Goal: Find specific page/section: Find specific page/section

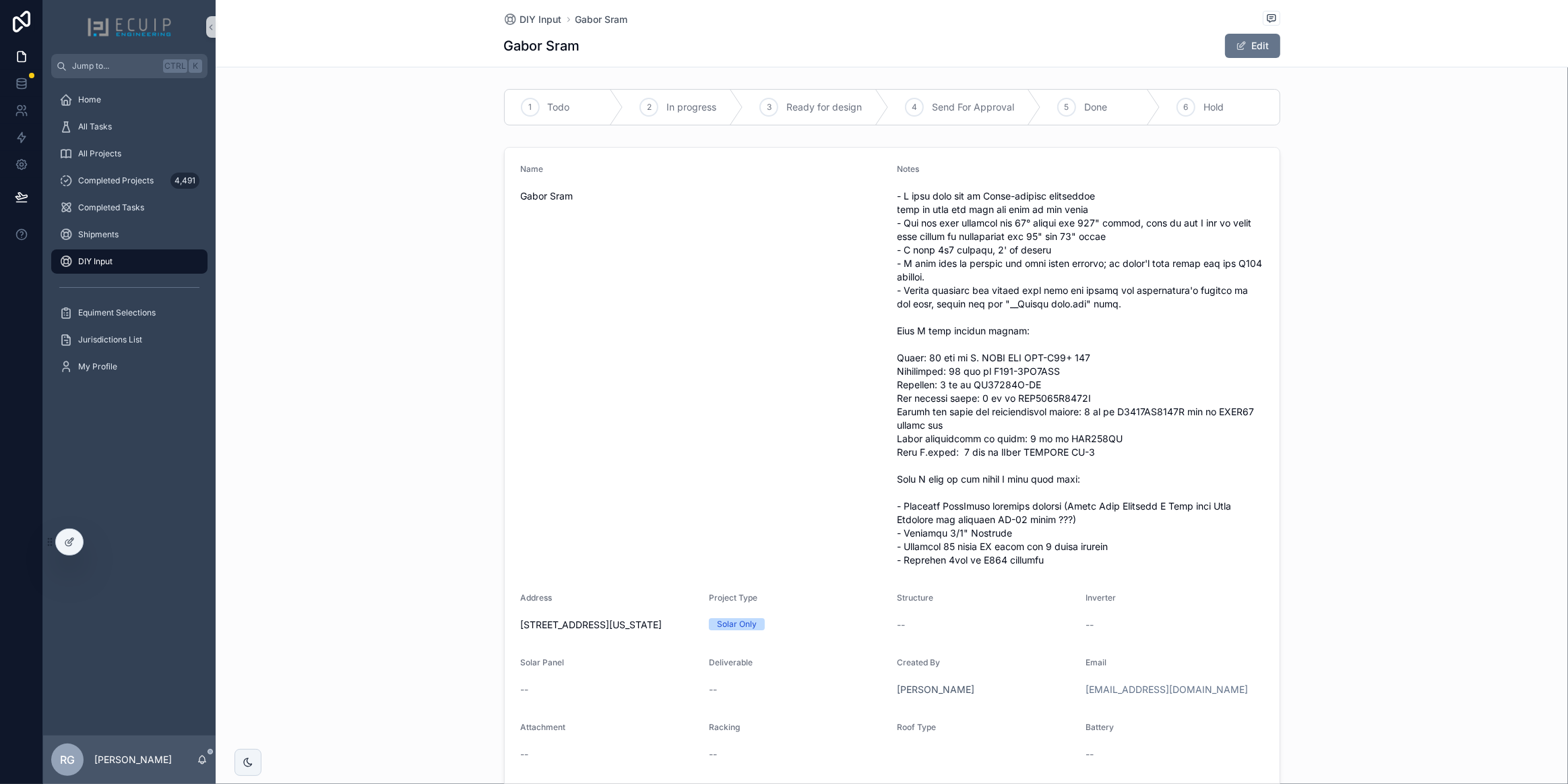
click at [131, 256] on div "DIY Input" at bounding box center [129, 261] width 140 height 21
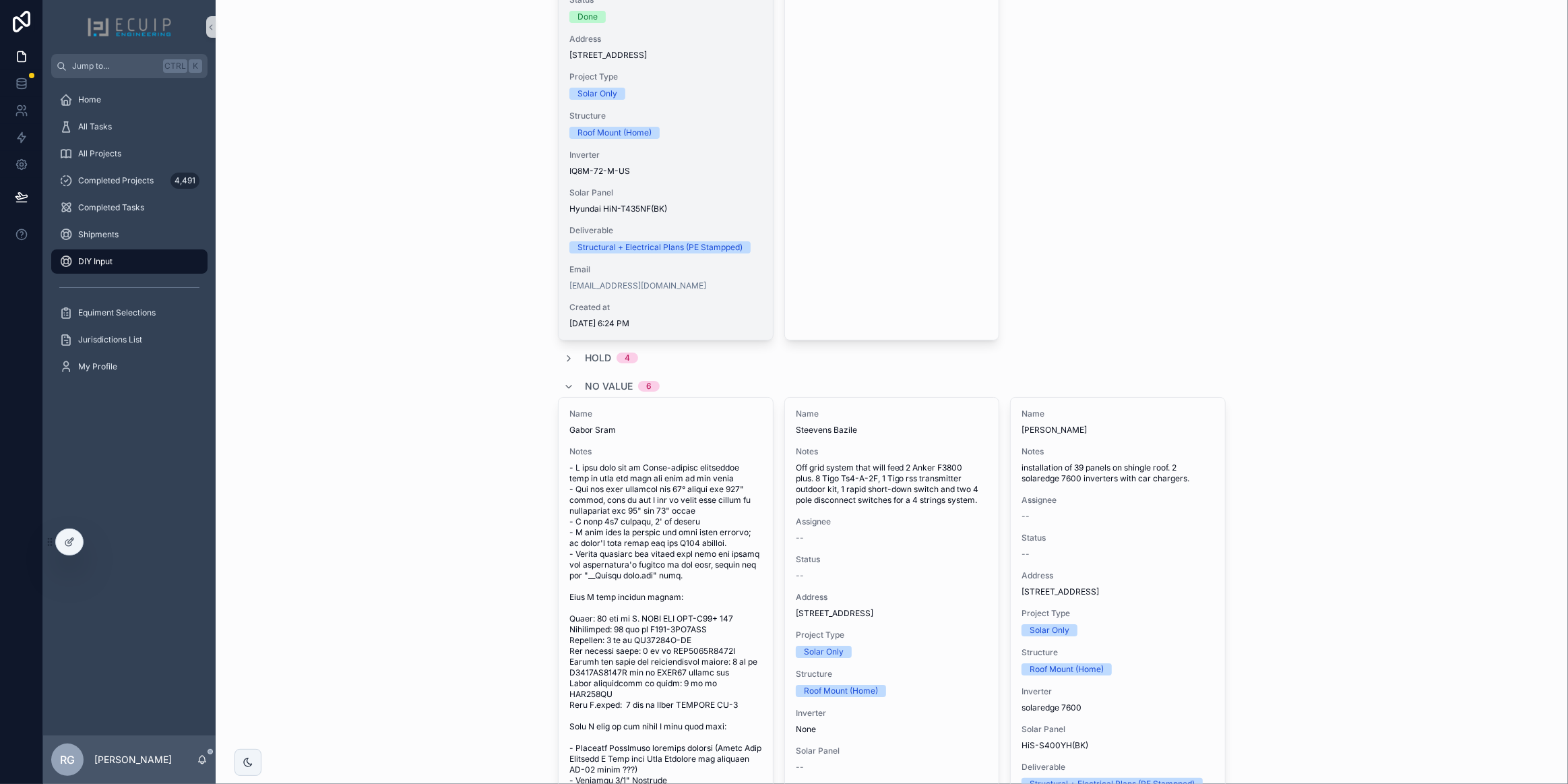
scroll to position [3677, 0]
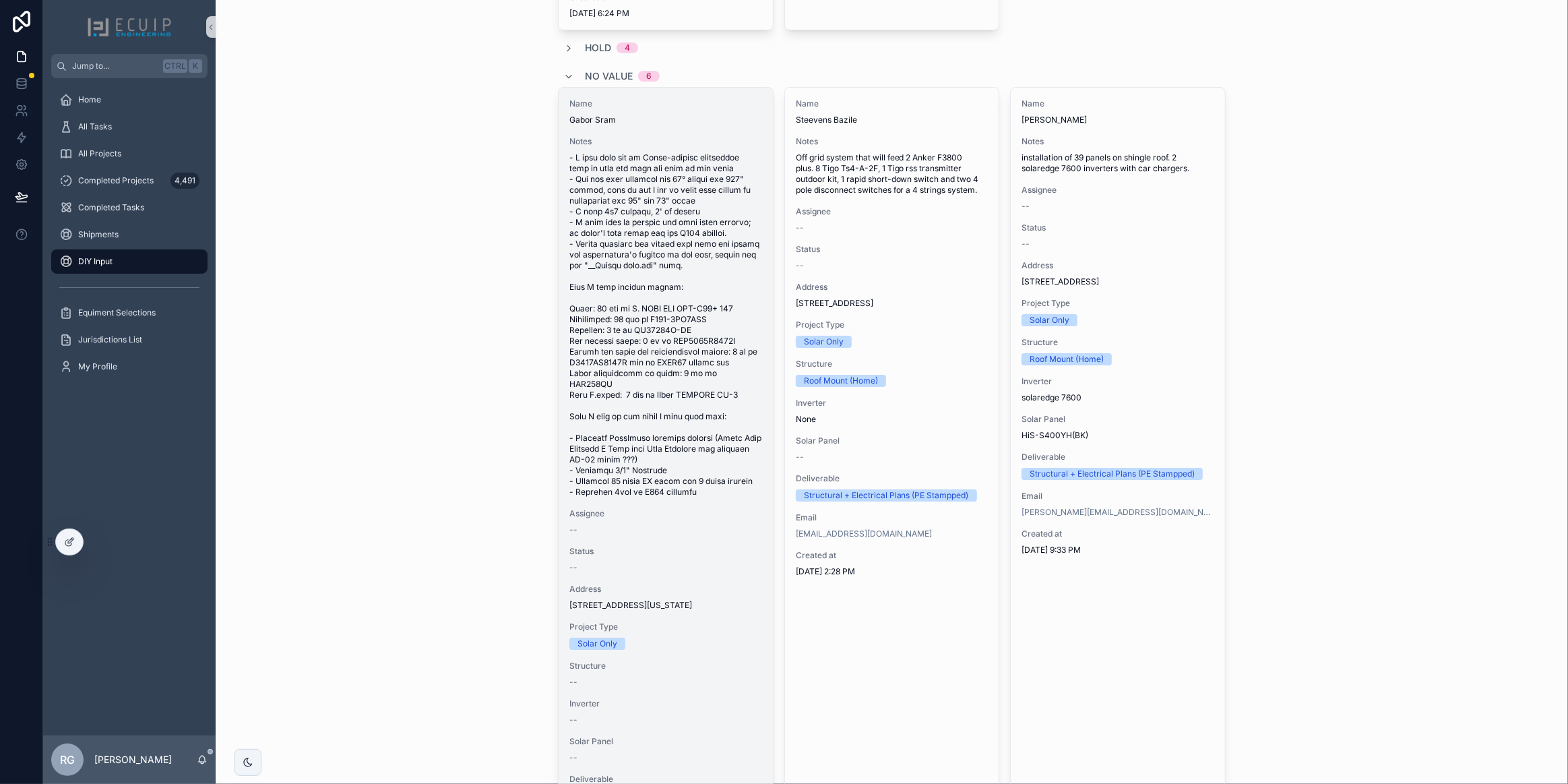
click at [728, 482] on span "scrollable content" at bounding box center [666, 325] width 193 height 345
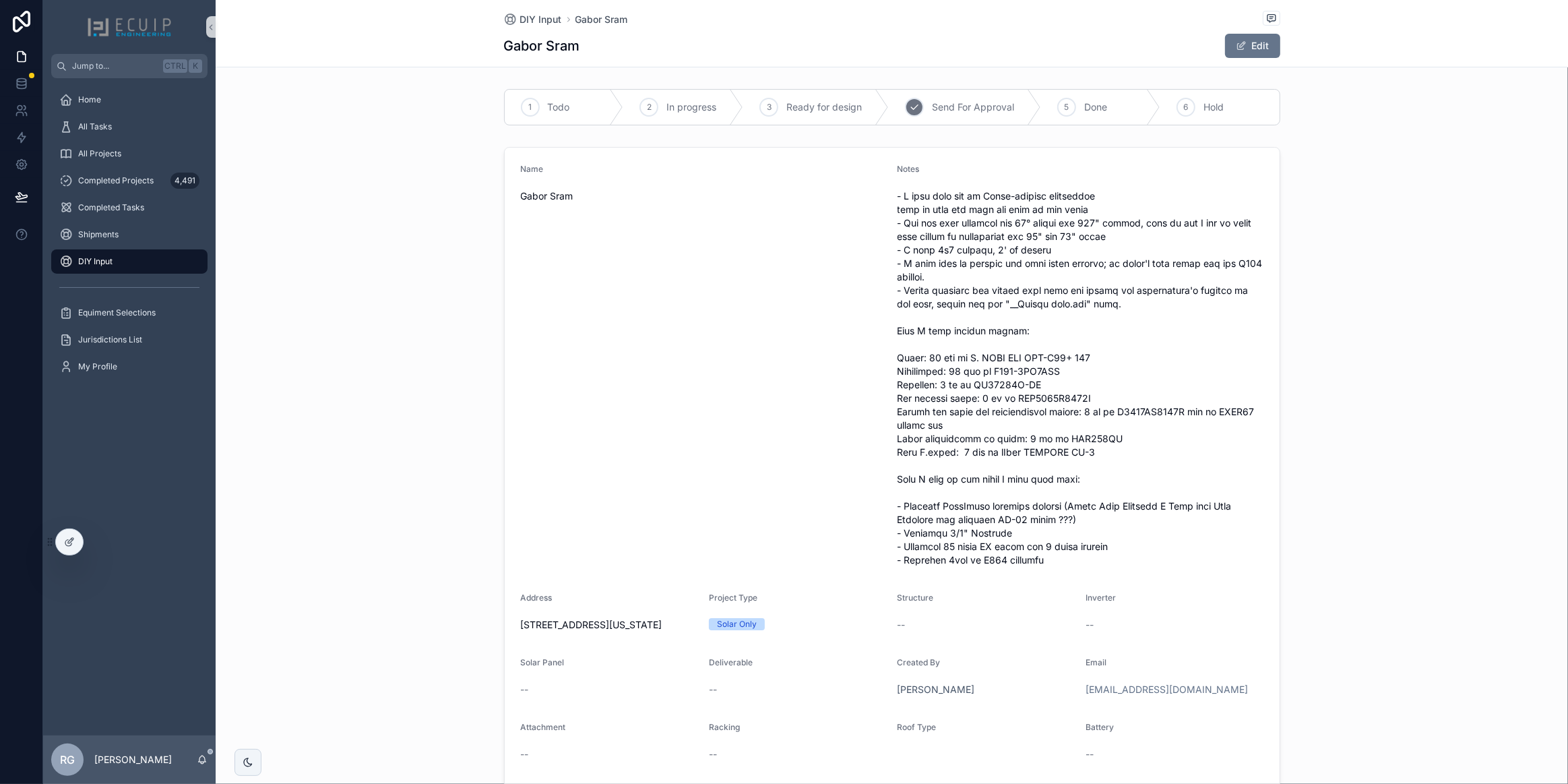
click at [909, 104] on icon "scrollable content" at bounding box center [915, 107] width 11 height 11
click at [134, 262] on div "DIY Input" at bounding box center [129, 261] width 140 height 21
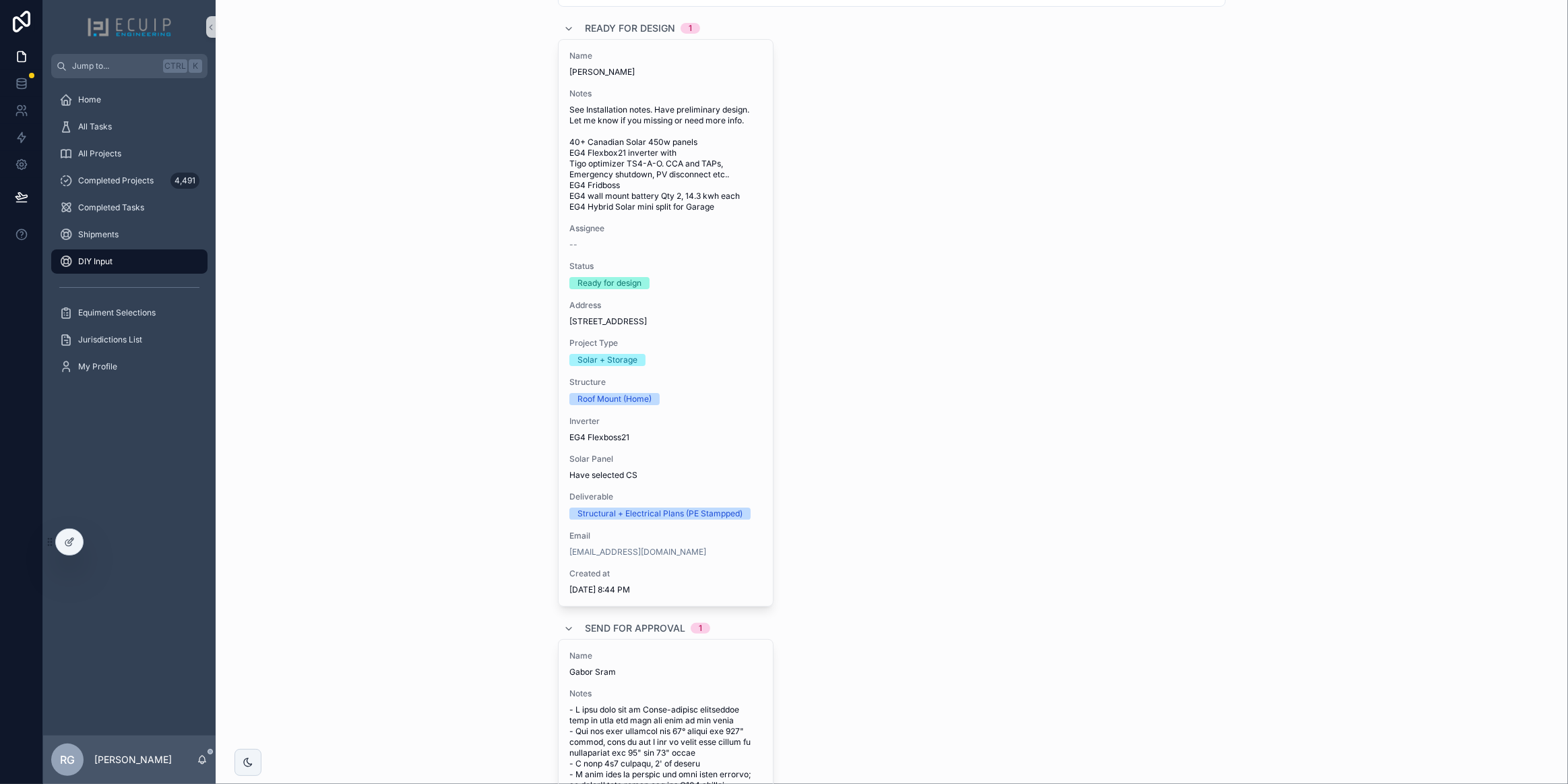
scroll to position [150, 0]
